Goal: Transaction & Acquisition: Purchase product/service

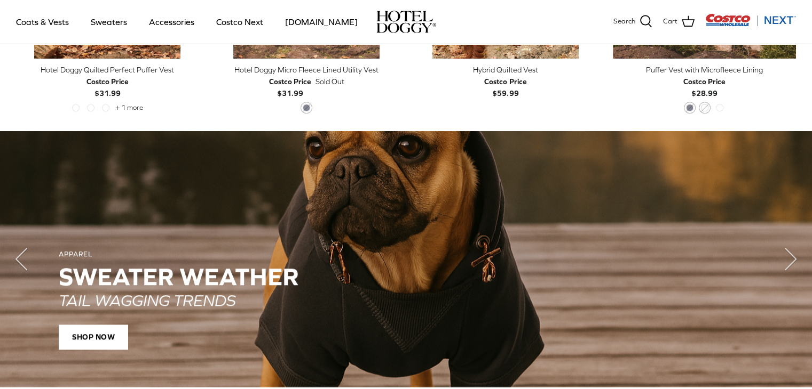
scroll to position [694, 0]
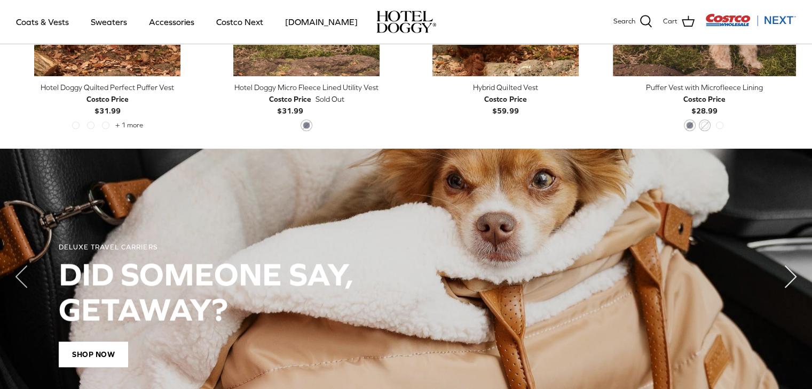
click at [789, 265] on icon "Right" at bounding box center [790, 277] width 43 height 43
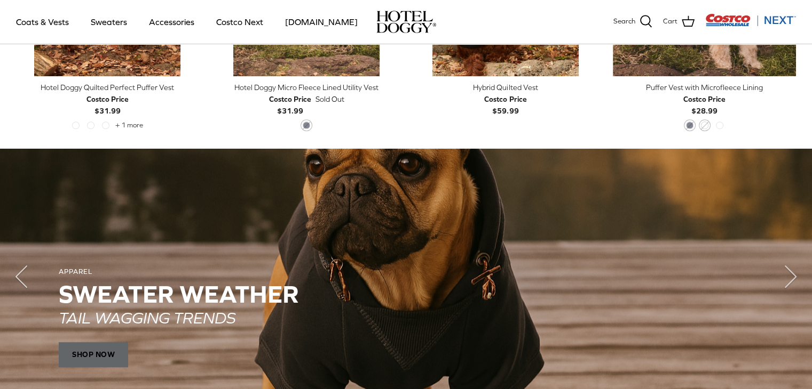
click at [112, 354] on span "SHOP NOW" at bounding box center [93, 355] width 69 height 26
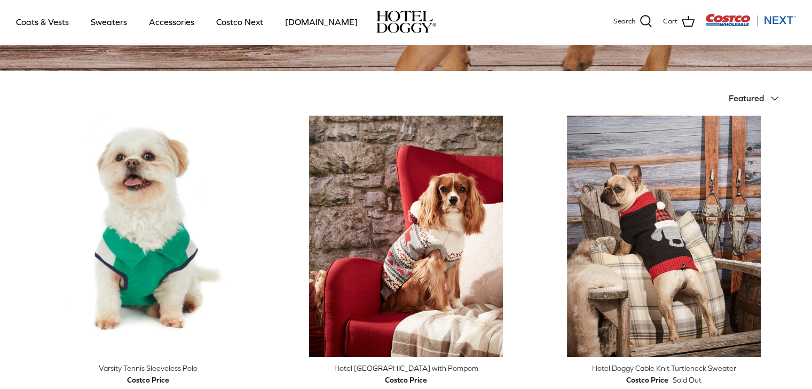
scroll to position [267, 0]
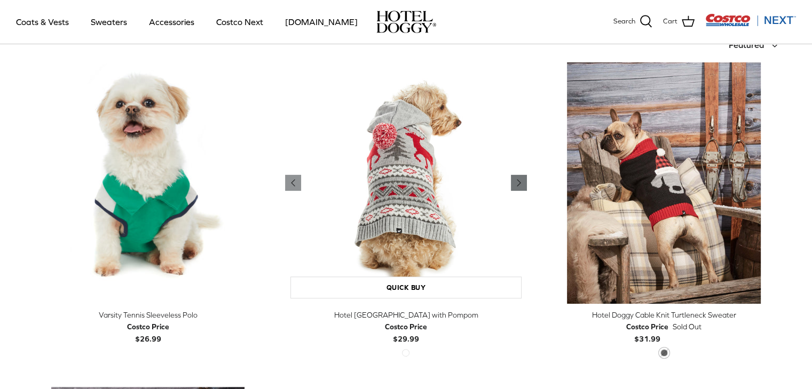
click at [514, 176] on link "Right" at bounding box center [519, 183] width 16 height 16
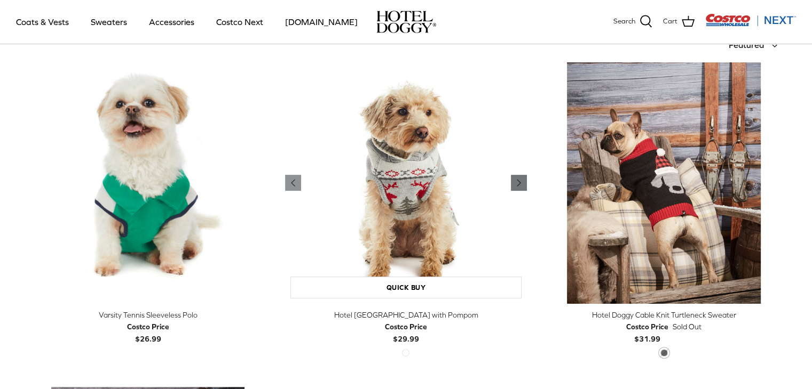
click at [514, 176] on link "Right" at bounding box center [519, 183] width 16 height 16
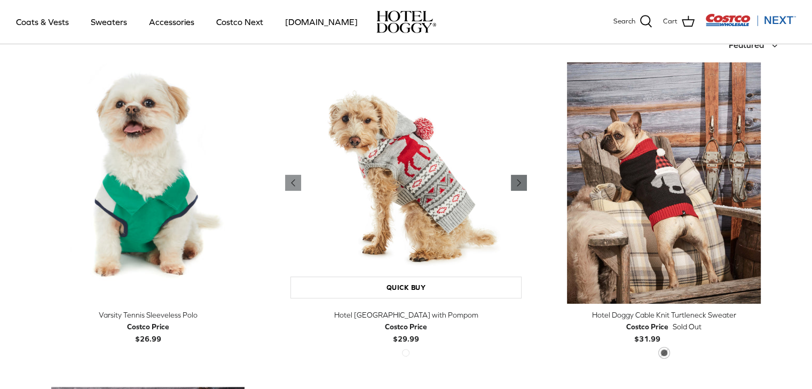
click at [514, 176] on link "Right" at bounding box center [519, 183] width 16 height 16
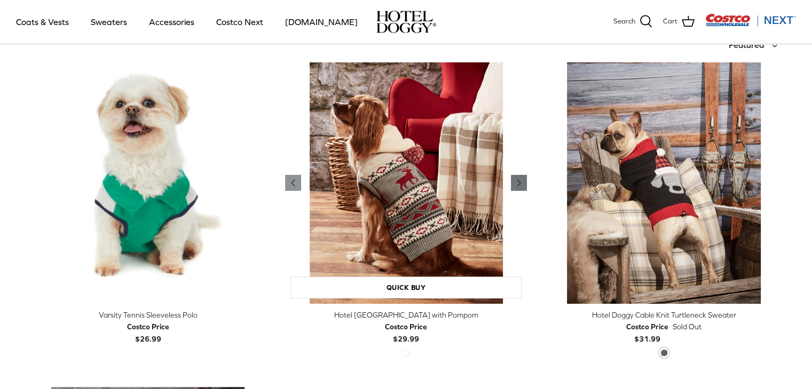
click at [514, 176] on link "Right" at bounding box center [519, 183] width 16 height 16
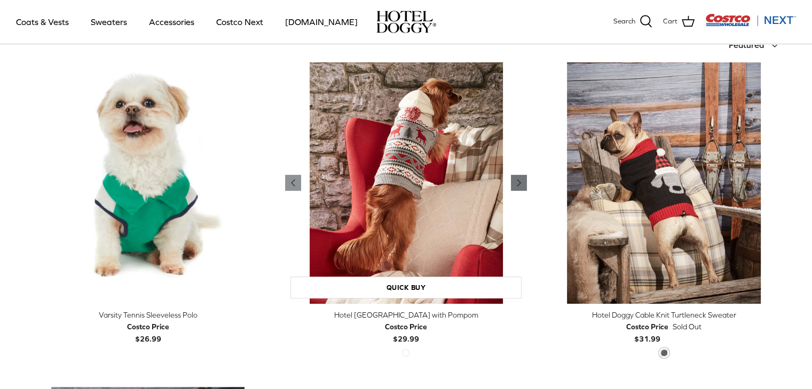
click at [514, 176] on link "Right" at bounding box center [519, 183] width 16 height 16
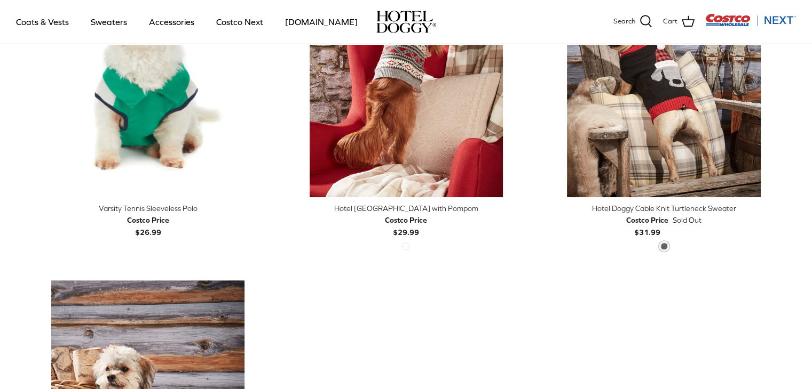
scroll to position [320, 0]
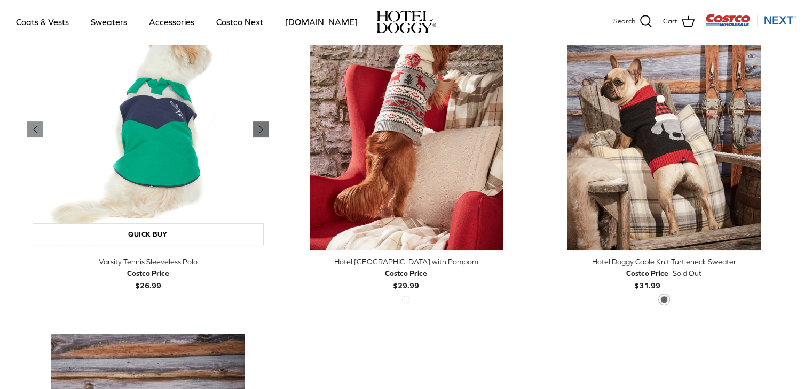
click at [266, 131] on icon "Right" at bounding box center [261, 129] width 13 height 13
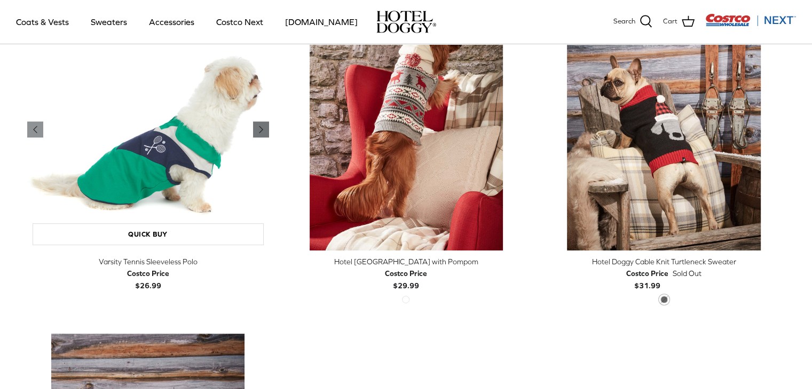
click at [266, 131] on icon "Right" at bounding box center [261, 129] width 13 height 13
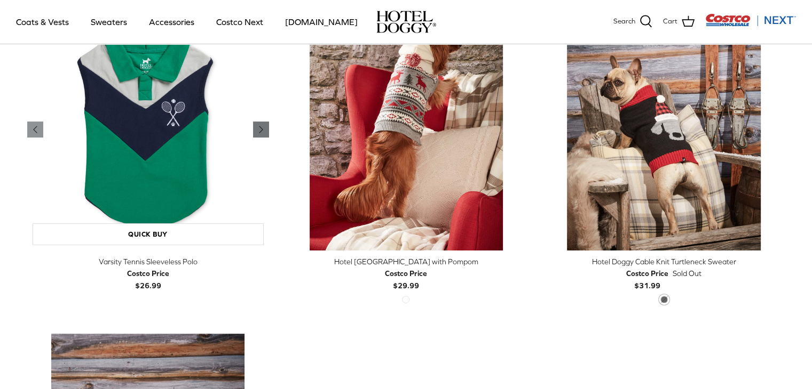
click at [266, 131] on icon "Right" at bounding box center [261, 129] width 13 height 13
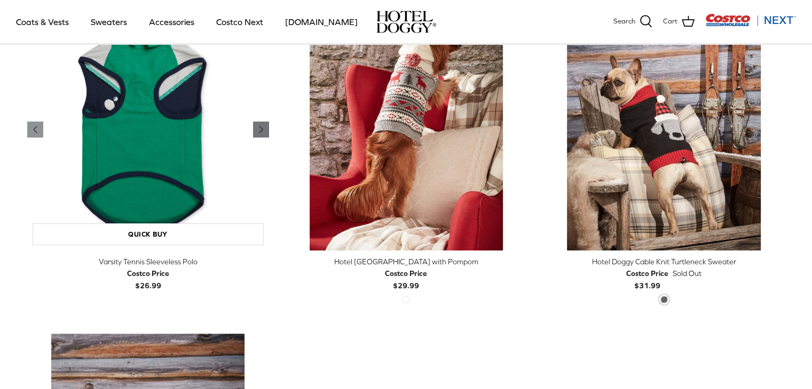
click at [266, 131] on icon "Right" at bounding box center [261, 129] width 13 height 13
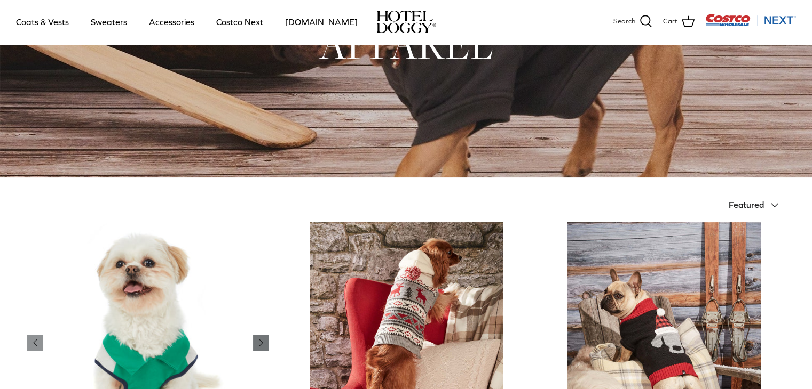
scroll to position [0, 0]
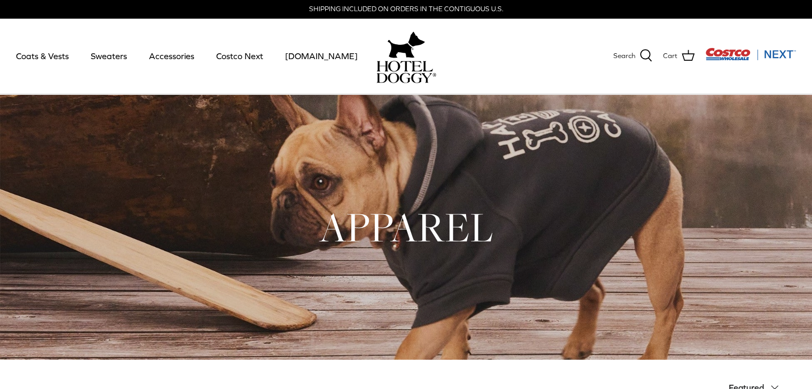
click at [419, 163] on div at bounding box center [406, 227] width 812 height 266
click at [45, 53] on link "Coats & Vests" at bounding box center [42, 56] width 72 height 36
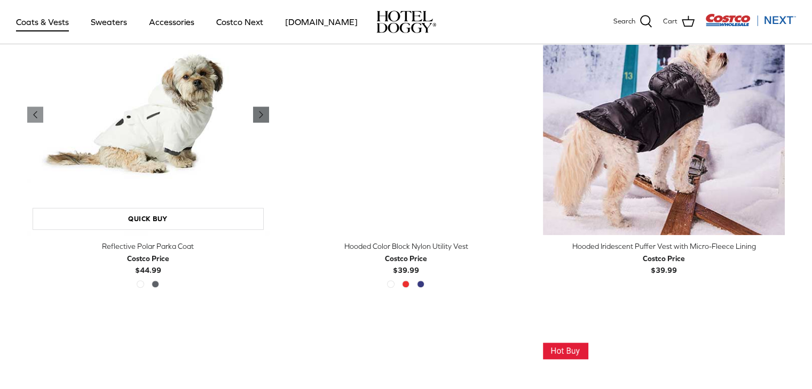
scroll to position [960, 0]
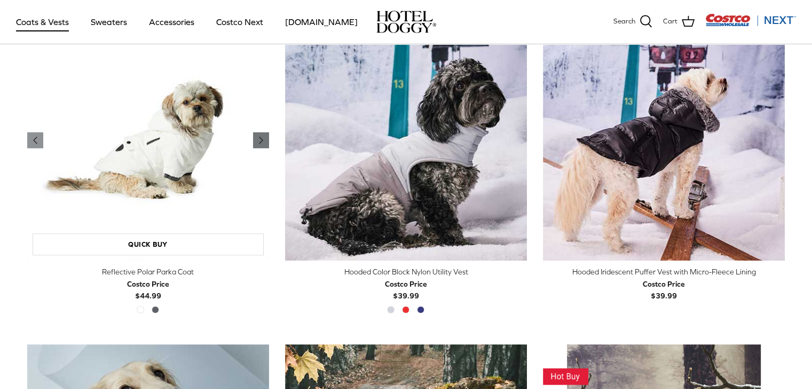
click at [263, 135] on icon "Right" at bounding box center [261, 140] width 13 height 13
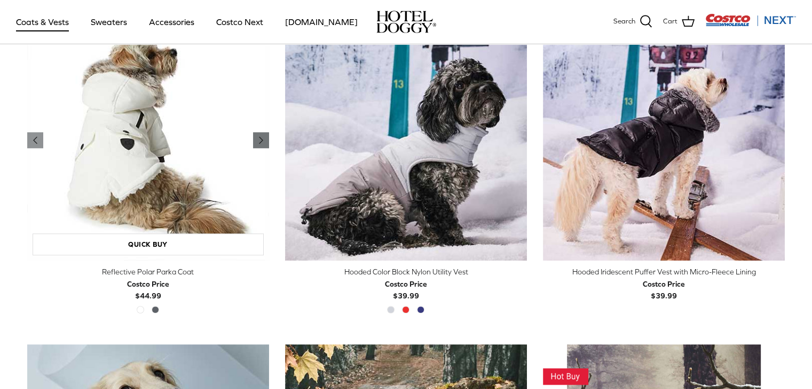
click at [263, 135] on icon "Right" at bounding box center [261, 140] width 13 height 13
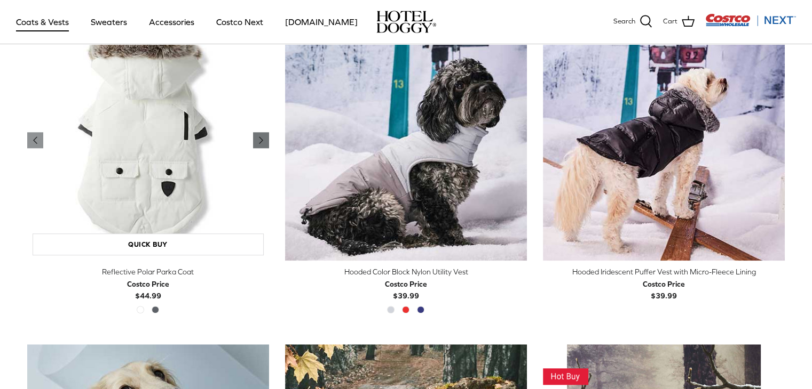
click at [263, 135] on icon "Right" at bounding box center [261, 140] width 13 height 13
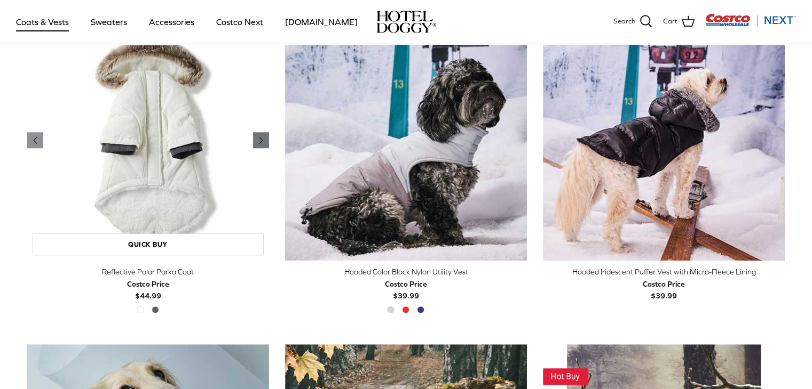
click at [263, 135] on icon "Right" at bounding box center [261, 140] width 13 height 13
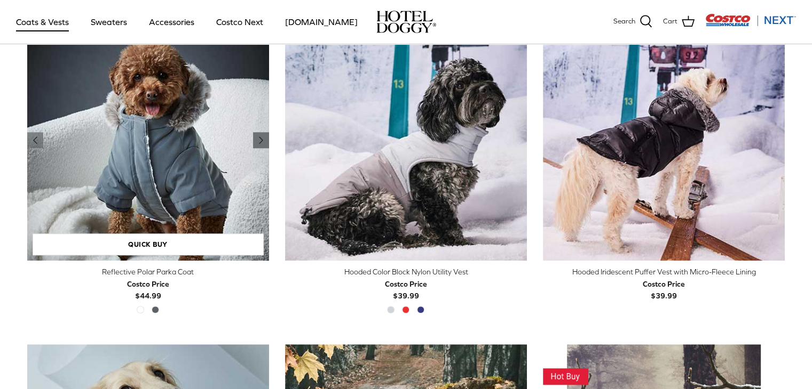
click at [263, 135] on icon "Right" at bounding box center [261, 140] width 13 height 13
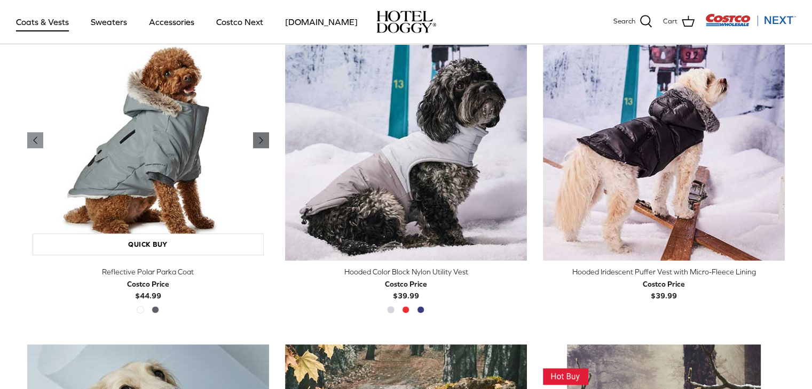
click at [263, 135] on icon "Right" at bounding box center [261, 140] width 13 height 13
click at [403, 305] on div "Hooded Color Block Nylon Utility Vest Costco Price $39.99 Neutral Grey Fiery Re…" at bounding box center [406, 291] width 242 height 51
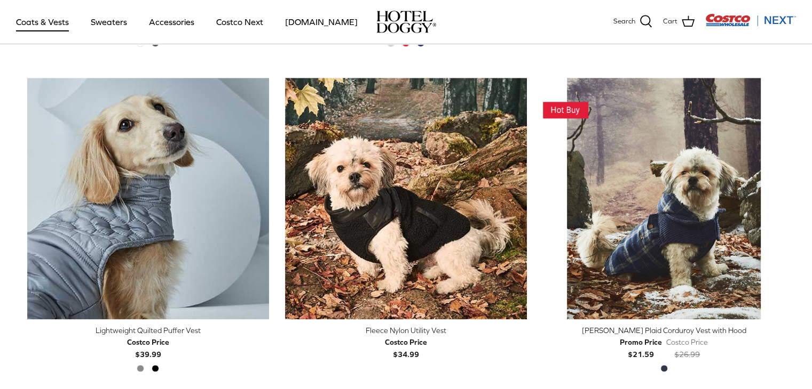
scroll to position [1281, 0]
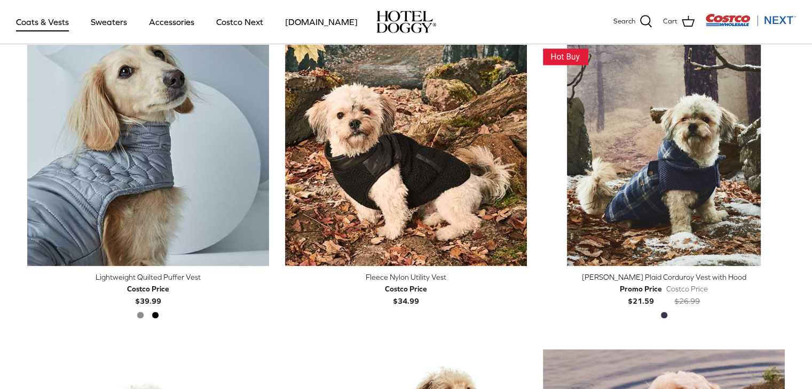
click at [633, 274] on div "Melton Plaid Corduroy Vest with Hood" at bounding box center [664, 278] width 242 height 12
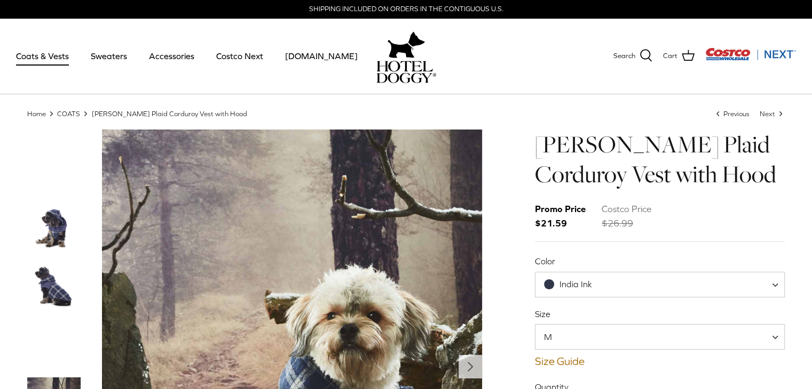
scroll to position [160, 0]
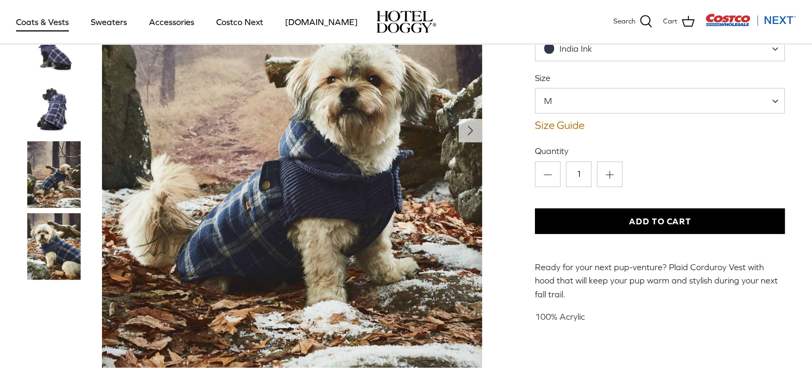
click at [54, 112] on img "Thumbnail Link" at bounding box center [53, 109] width 53 height 53
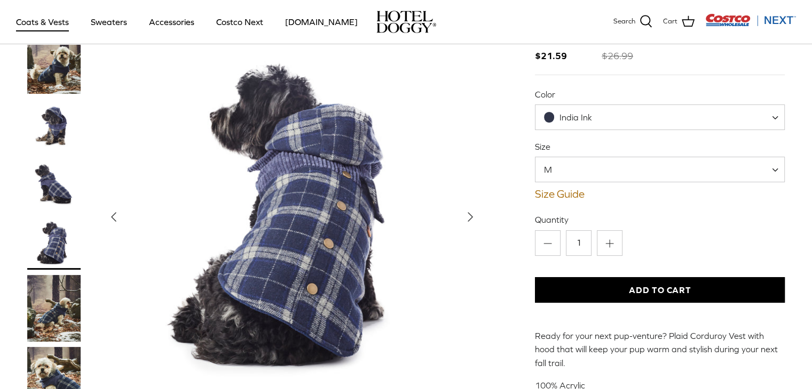
scroll to position [53, 0]
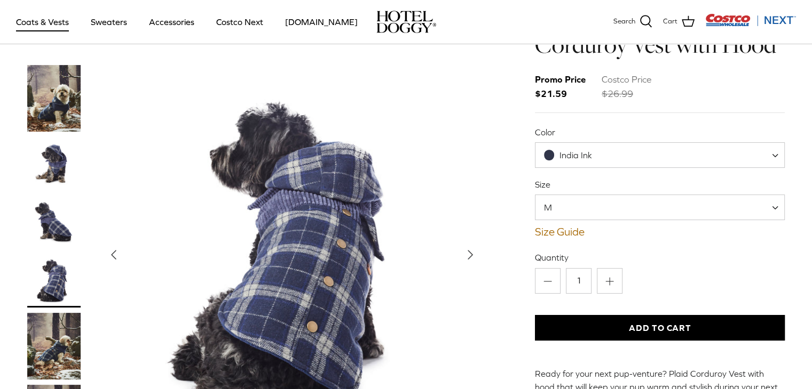
click at [73, 265] on img "Thumbnail Link" at bounding box center [53, 281] width 53 height 53
click at [55, 218] on img "Thumbnail Link" at bounding box center [53, 222] width 53 height 53
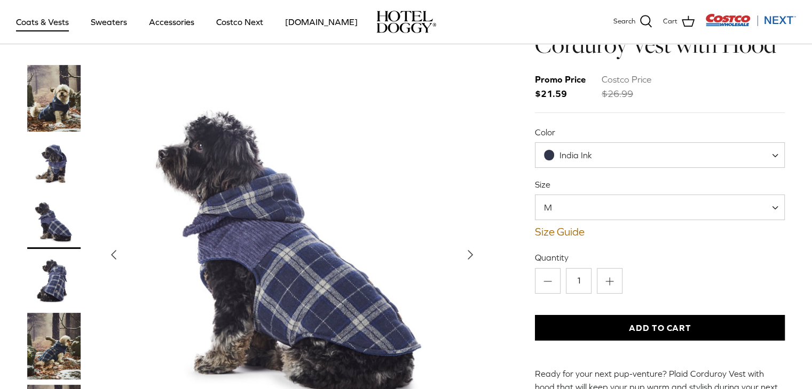
click at [474, 246] on icon "Right" at bounding box center [470, 254] width 17 height 17
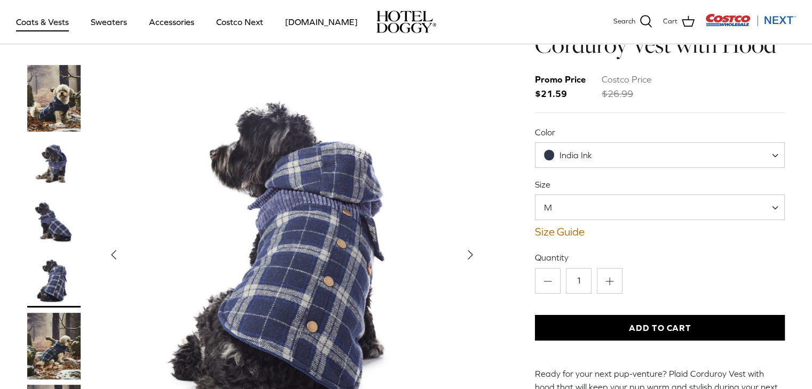
click at [468, 251] on polyline "Next" at bounding box center [470, 255] width 4 height 9
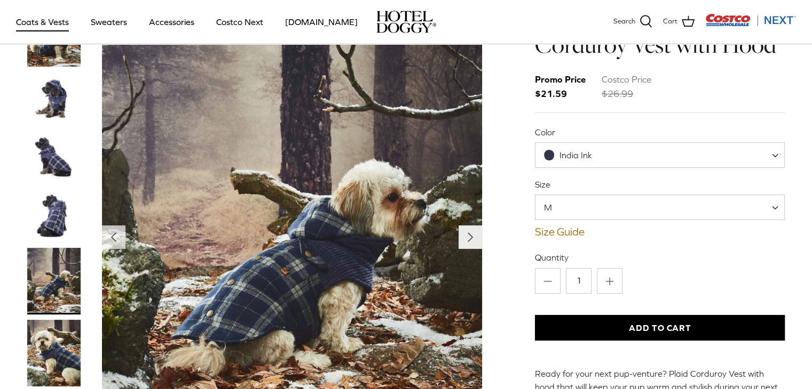
click at [468, 240] on polyline "Next" at bounding box center [470, 237] width 4 height 9
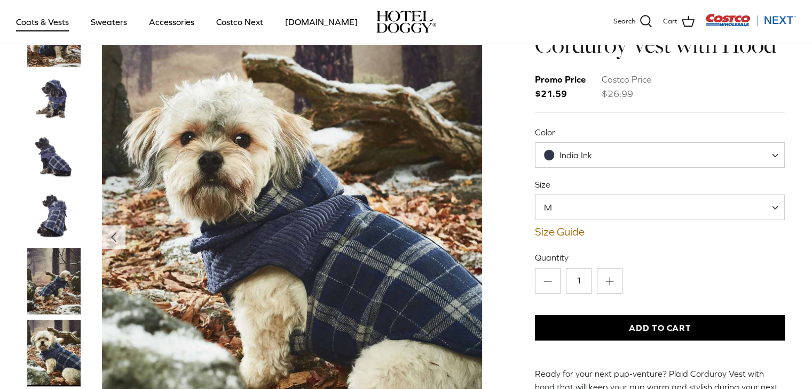
click at [467, 240] on img "Show Gallery" at bounding box center [292, 237] width 380 height 475
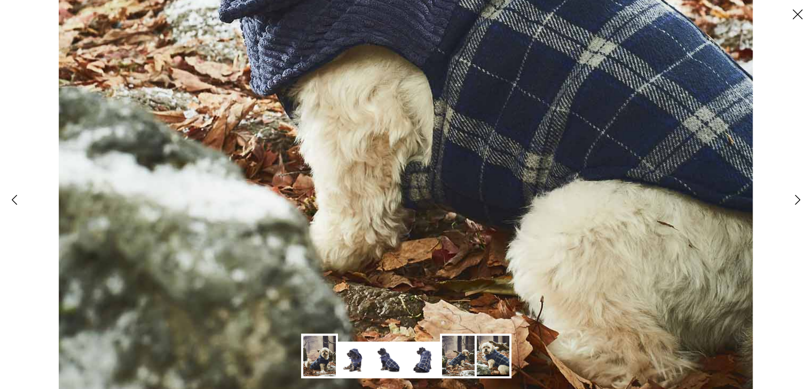
click at [452, 359] on img at bounding box center [458, 356] width 33 height 41
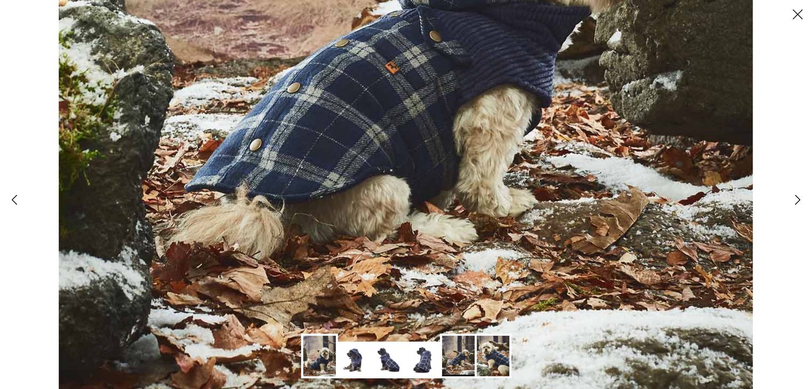
click at [484, 348] on img at bounding box center [492, 356] width 33 height 41
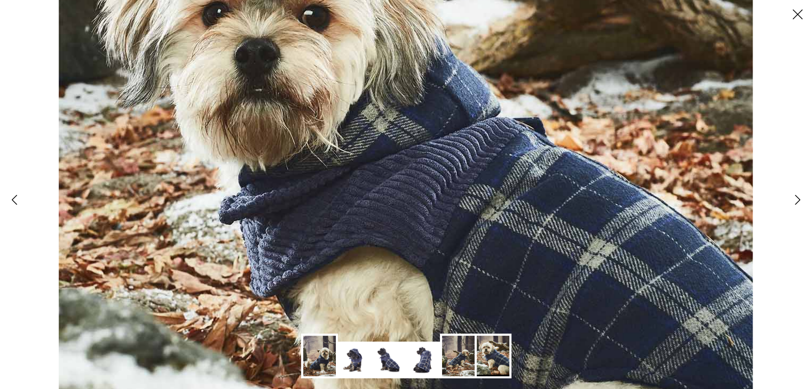
click at [484, 348] on img at bounding box center [492, 356] width 33 height 41
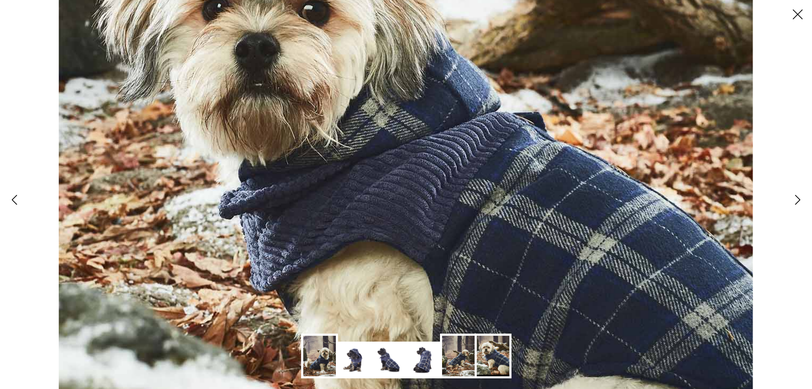
click at [797, 199] on polyline at bounding box center [797, 200] width 5 height 9
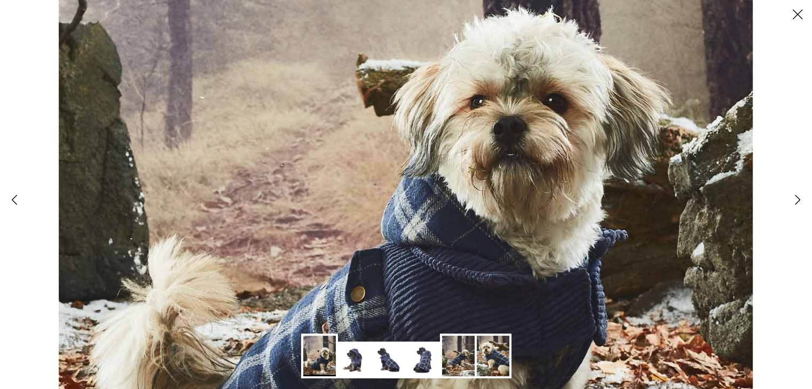
click at [797, 199] on polyline at bounding box center [797, 200] width 5 height 9
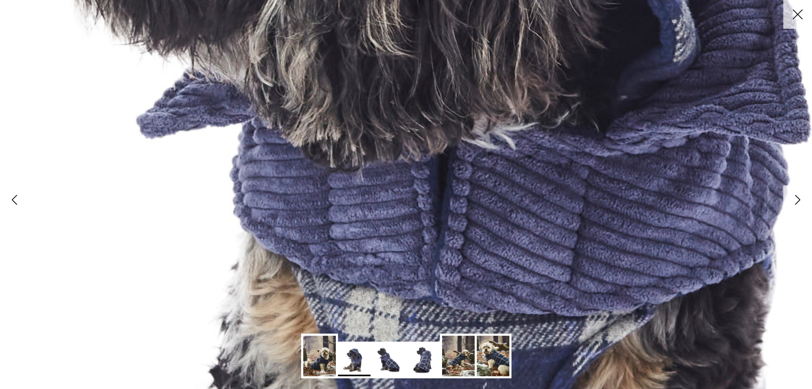
click at [797, 199] on polyline at bounding box center [797, 200] width 5 height 9
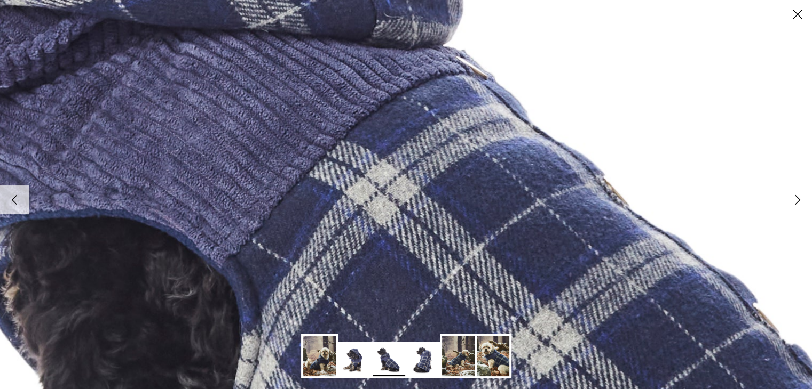
click at [797, 199] on polyline at bounding box center [797, 200] width 5 height 9
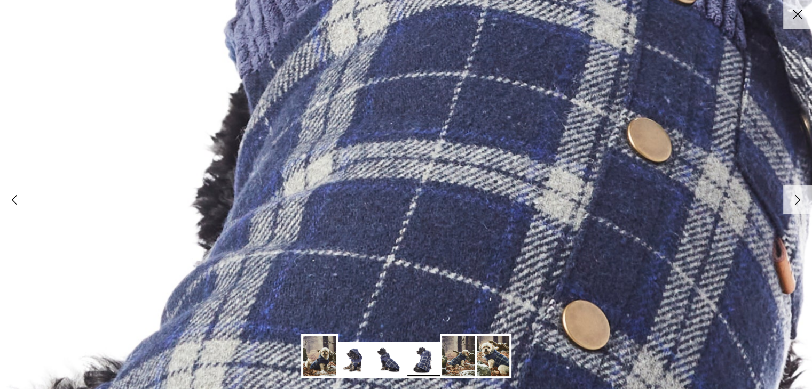
click at [797, 199] on polyline at bounding box center [797, 200] width 5 height 9
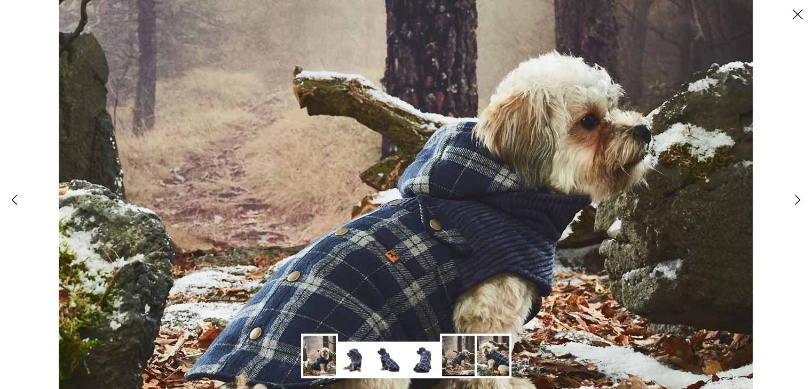
click at [797, 199] on polyline at bounding box center [797, 200] width 5 height 9
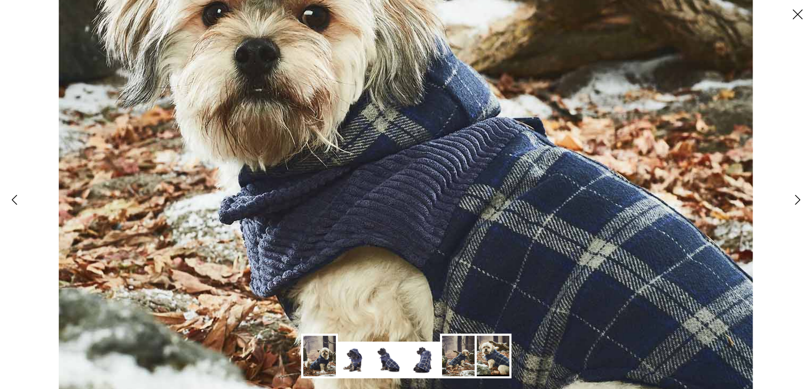
click at [797, 199] on polyline at bounding box center [797, 200] width 5 height 9
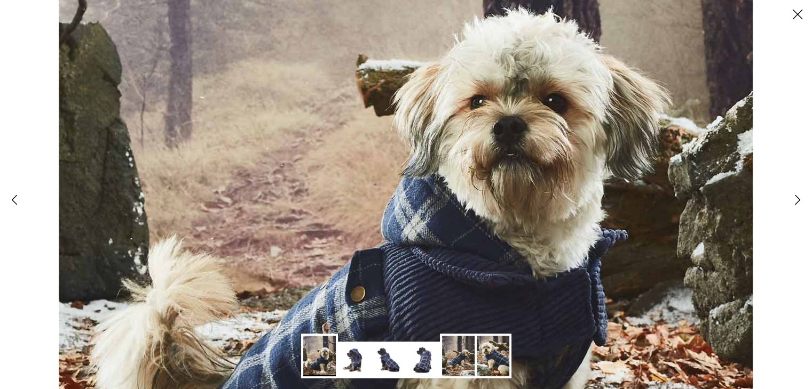
click at [797, 199] on polyline at bounding box center [797, 200] width 5 height 9
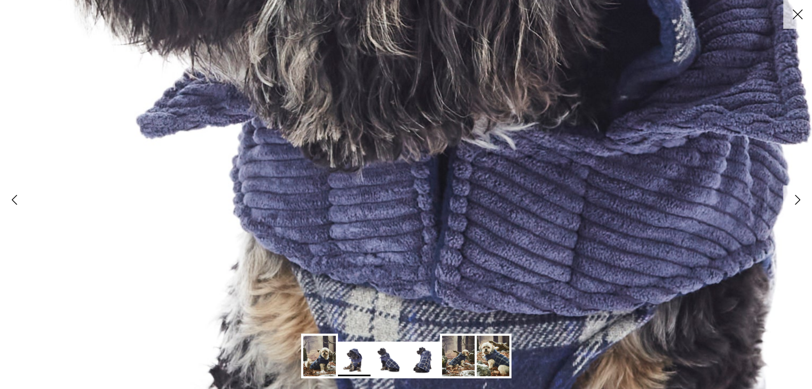
click at [797, 199] on polyline at bounding box center [797, 200] width 5 height 9
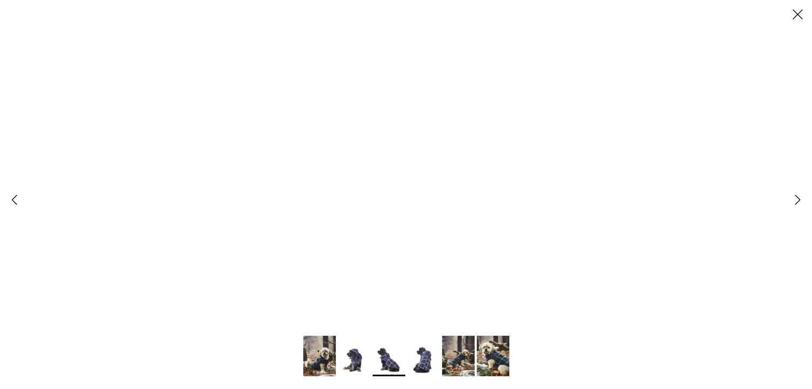
click at [800, 13] on icon "Close" at bounding box center [797, 14] width 18 height 18
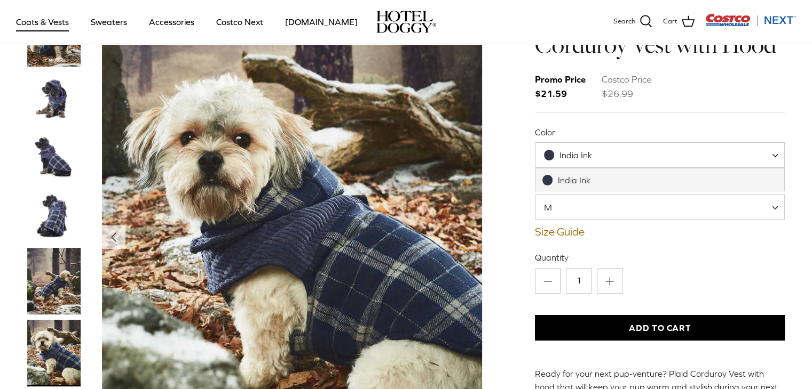
click at [777, 152] on span at bounding box center [778, 155] width 11 height 26
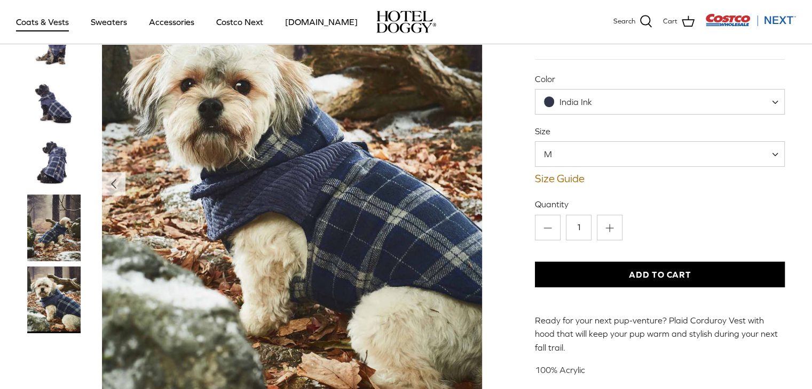
click at [773, 154] on span at bounding box center [778, 154] width 11 height 26
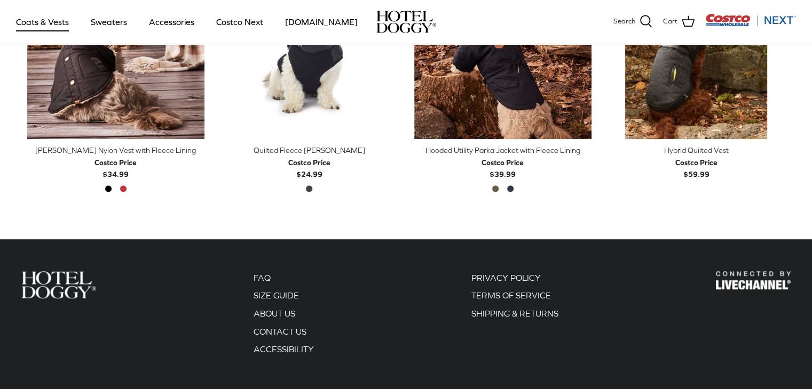
scroll to position [548, 0]
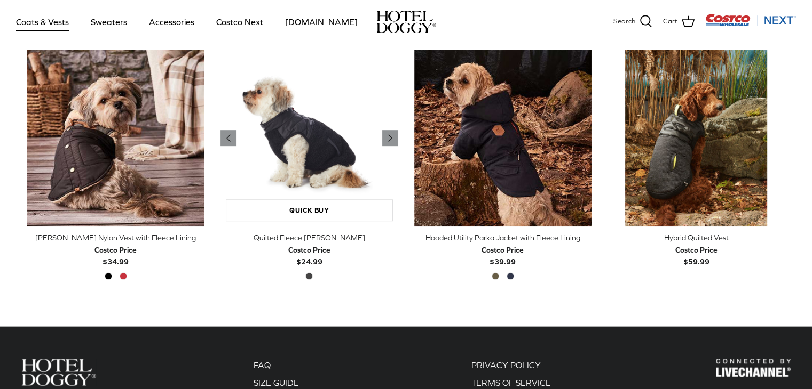
click at [326, 184] on img "Quilted Fleece Melton Vest" at bounding box center [309, 139] width 178 height 178
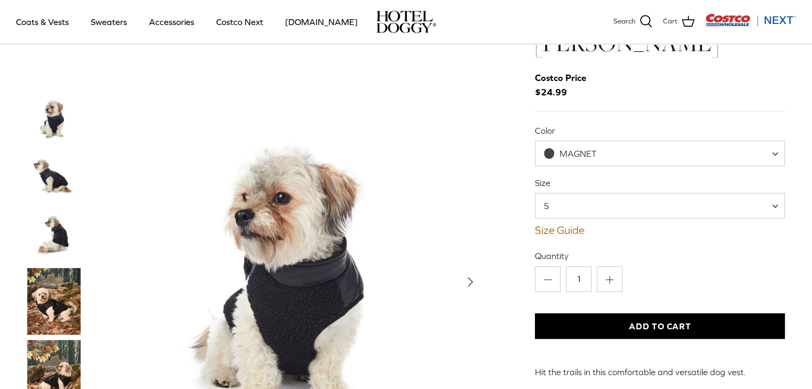
scroll to position [53, 0]
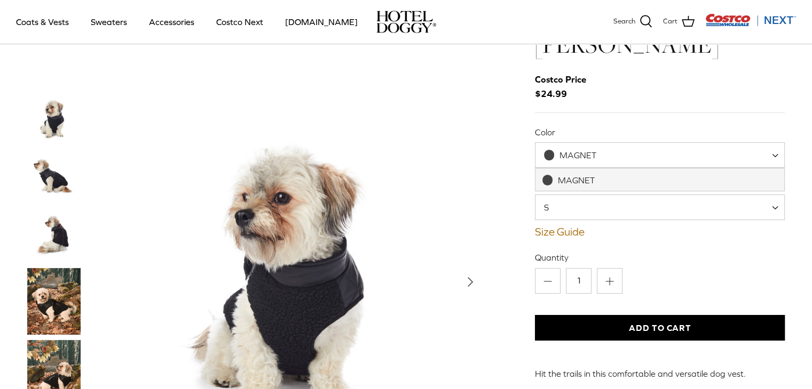
click at [773, 153] on span at bounding box center [778, 155] width 11 height 26
drag, startPoint x: 309, startPoint y: 325, endPoint x: 115, endPoint y: 291, distance: 197.8
click at [239, 315] on img "Show Gallery" at bounding box center [292, 282] width 380 height 380
click at [64, 241] on img "Thumbnail Link" at bounding box center [53, 236] width 53 height 53
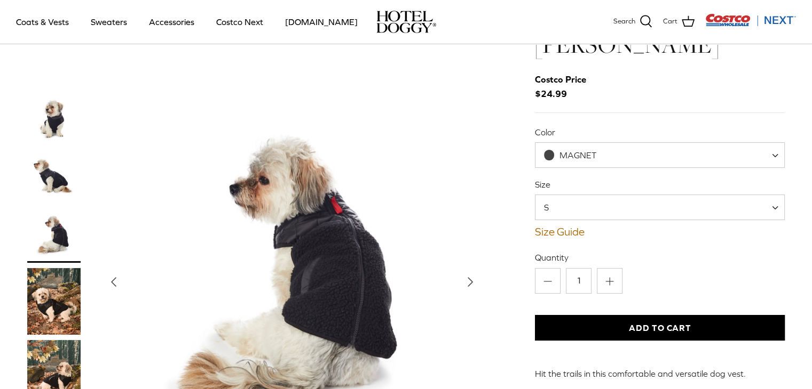
click at [337, 269] on img "Show Gallery" at bounding box center [292, 282] width 380 height 380
